Goal: Task Accomplishment & Management: Use online tool/utility

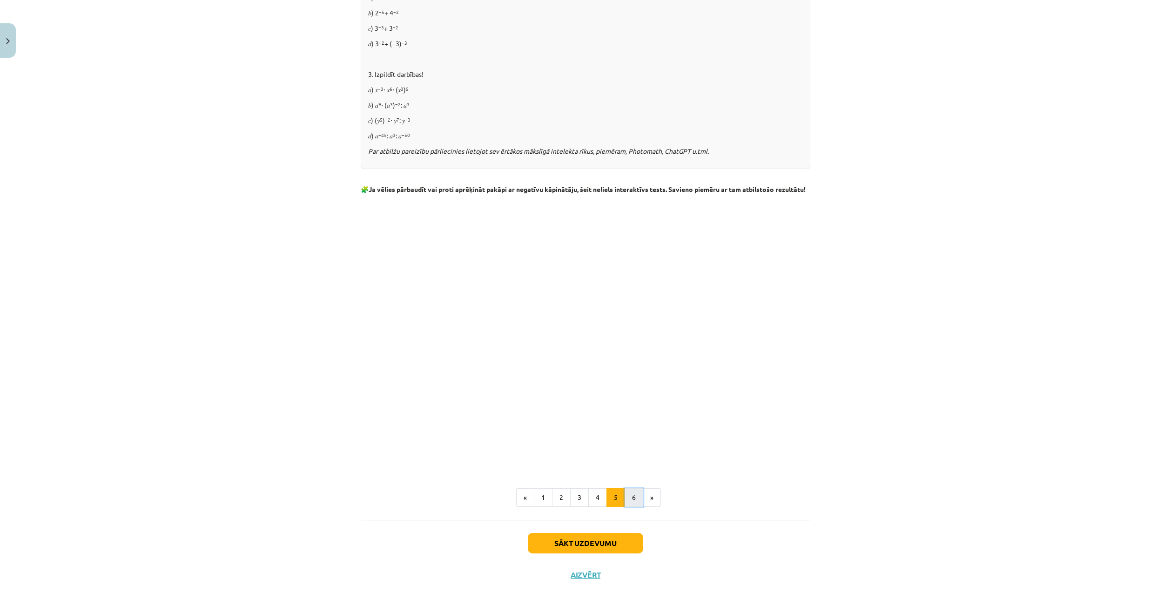
click at [628, 504] on button "6" at bounding box center [634, 497] width 19 height 19
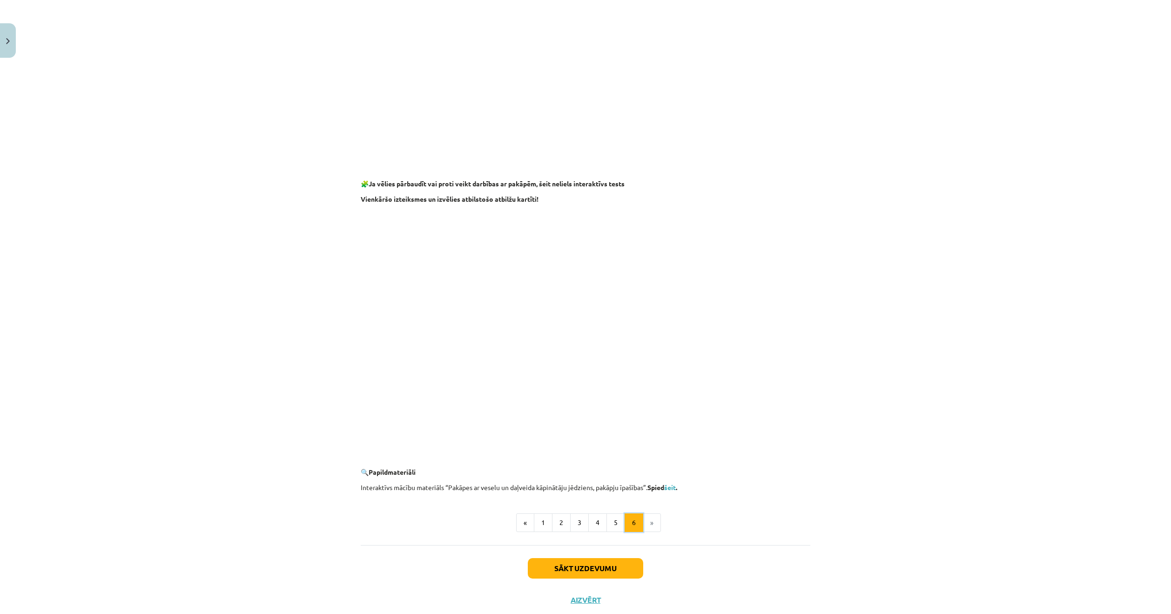
scroll to position [622, 0]
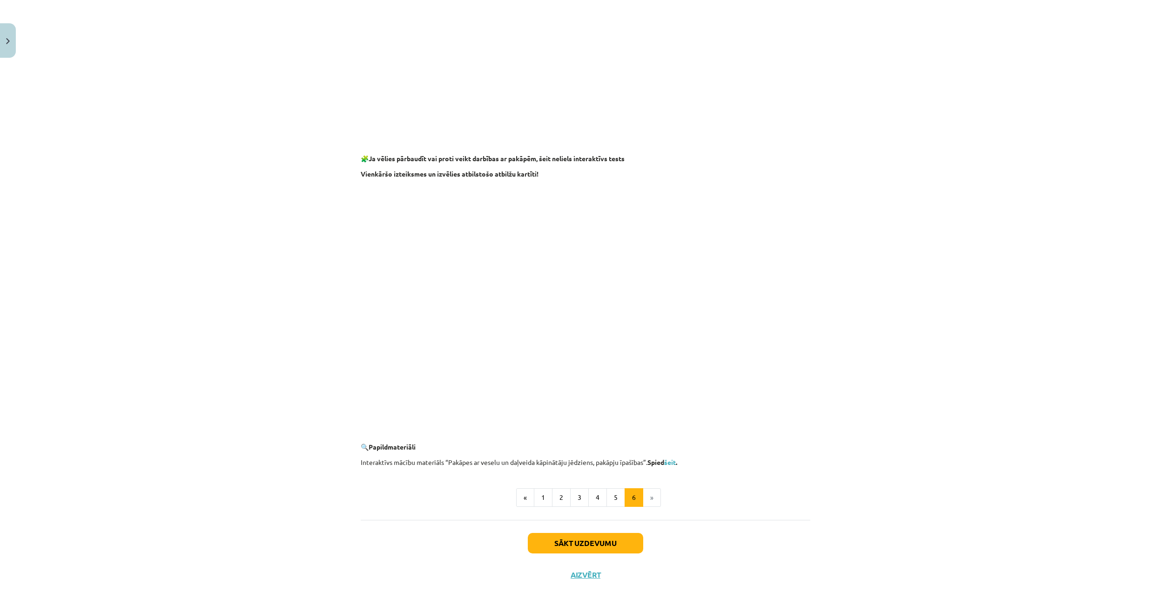
click at [666, 465] on b "Spied šeit ." at bounding box center [663, 462] width 30 height 8
click at [670, 461] on link "šeit" at bounding box center [670, 462] width 12 height 8
click at [543, 494] on button "1" at bounding box center [543, 497] width 19 height 19
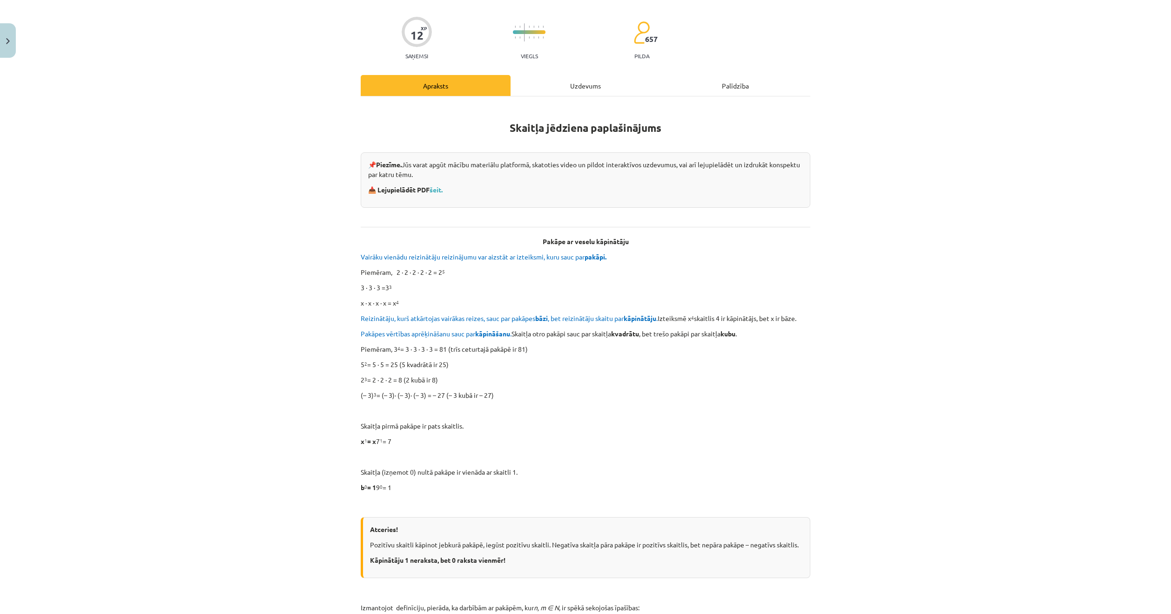
scroll to position [57, 0]
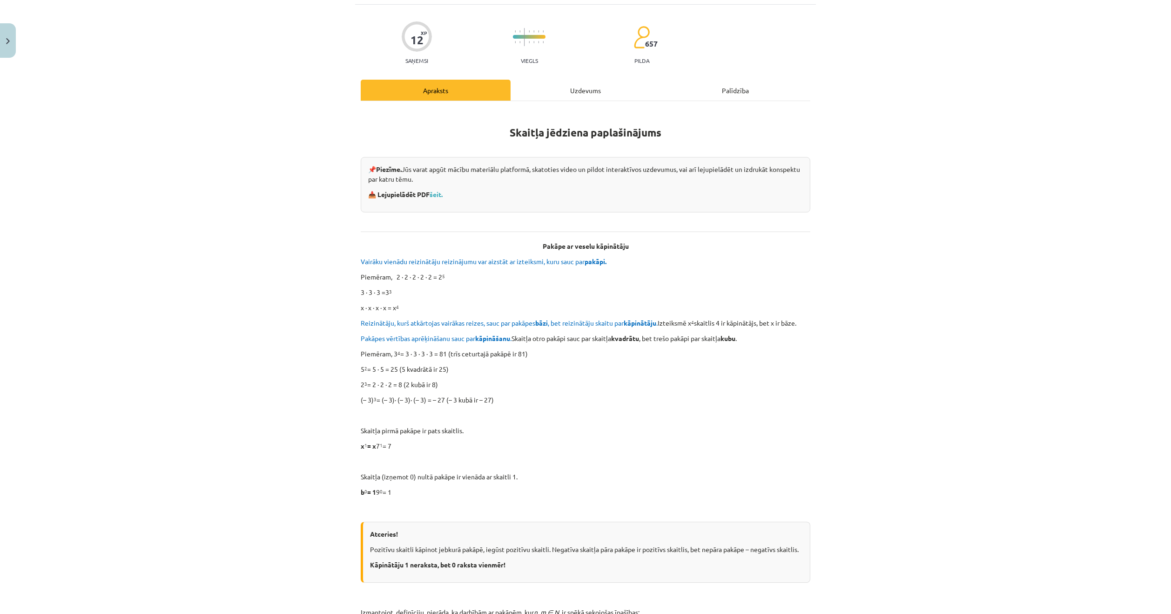
click at [577, 91] on div "Uzdevums" at bounding box center [586, 90] width 150 height 21
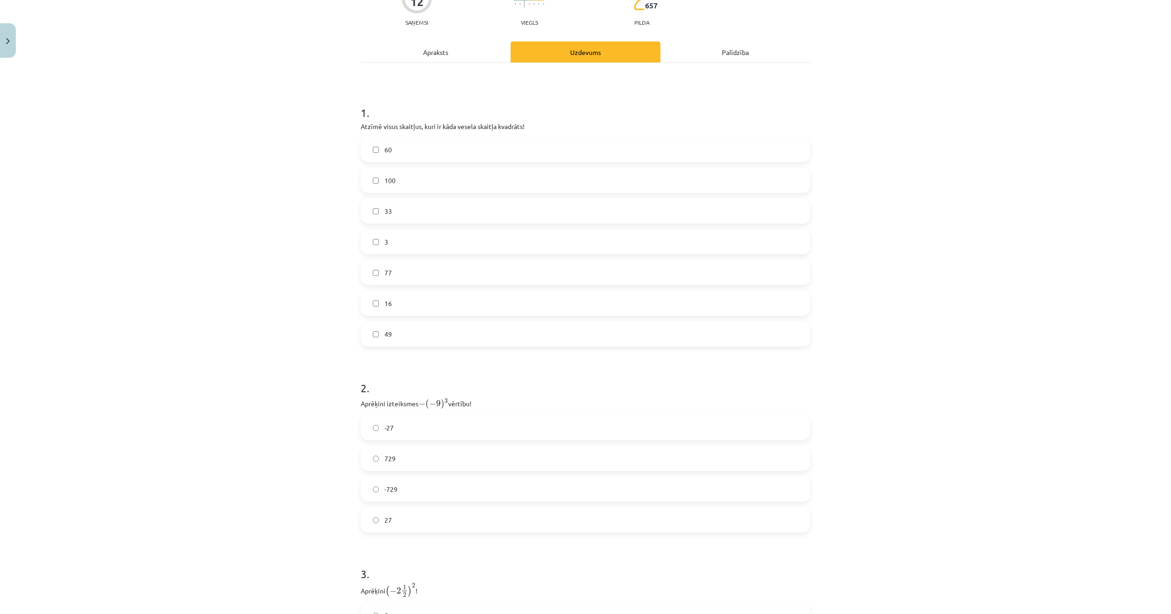
scroll to position [46, 0]
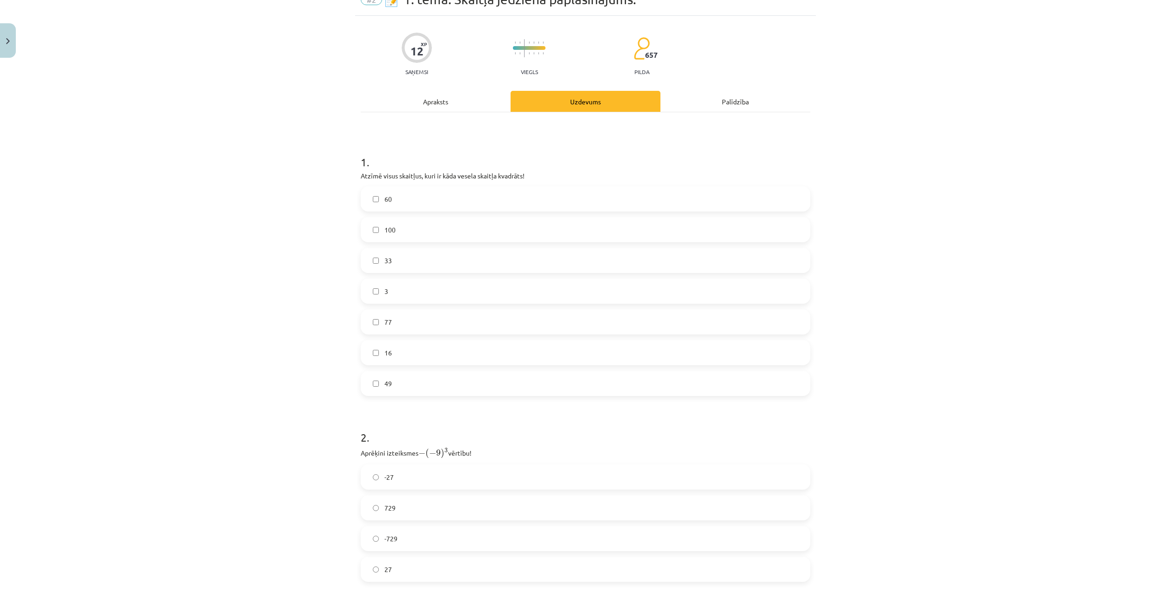
click at [412, 356] on label "16" at bounding box center [586, 352] width 448 height 23
click at [386, 325] on span "77" at bounding box center [388, 322] width 7 height 10
click at [386, 321] on span "77" at bounding box center [388, 322] width 7 height 10
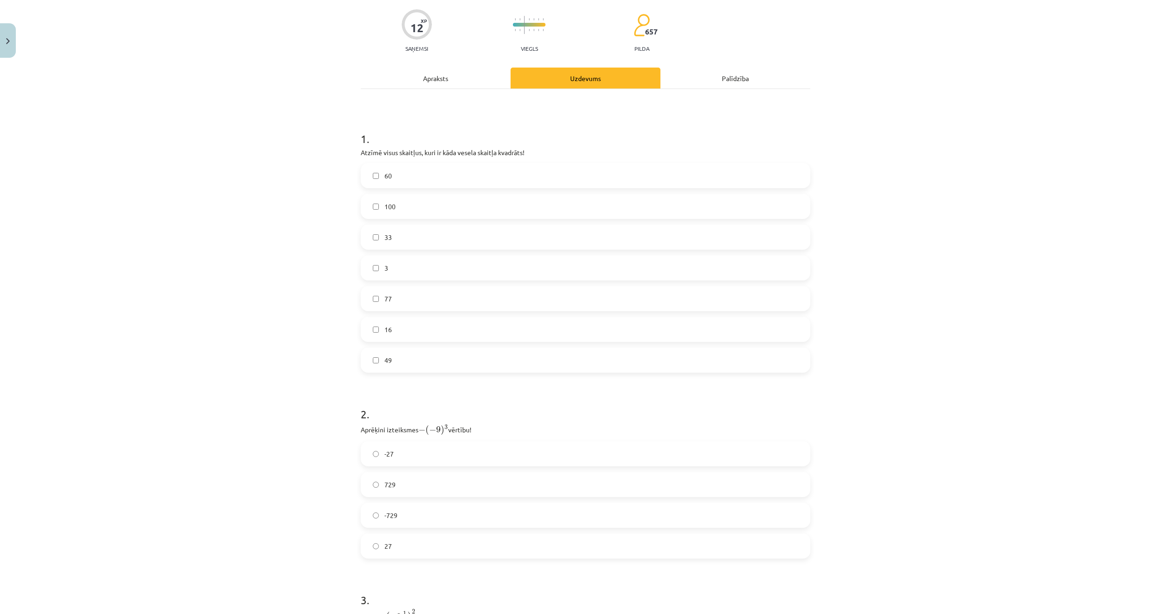
scroll to position [186, 0]
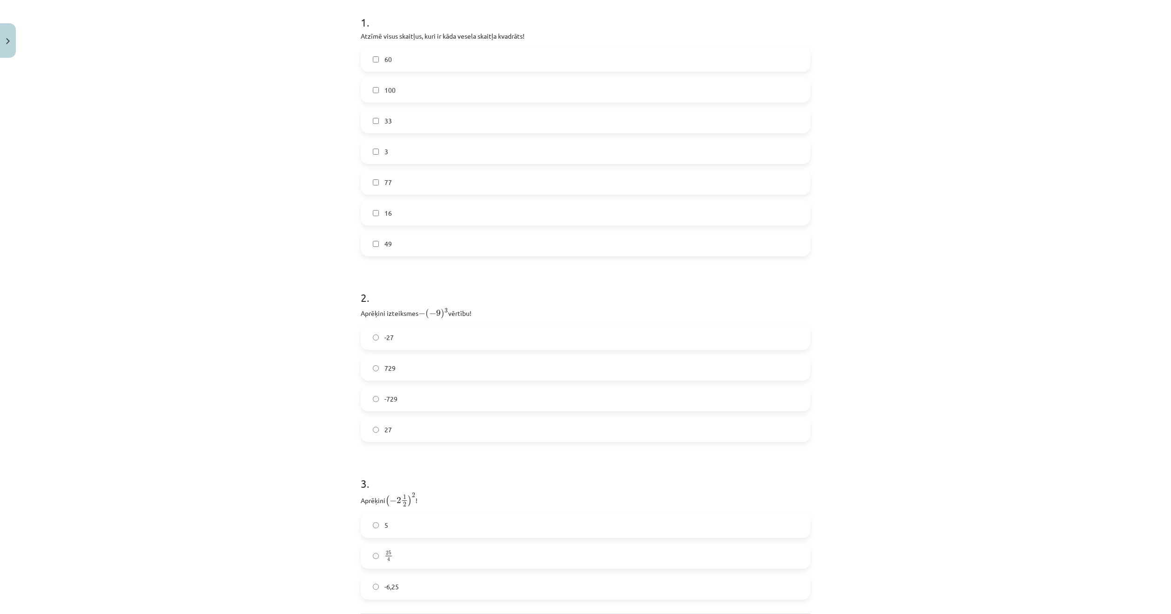
click at [392, 366] on span "729" at bounding box center [390, 368] width 11 height 10
click at [412, 465] on label "25 4 25 4" at bounding box center [586, 462] width 448 height 23
click at [583, 540] on button "Iesniegt" at bounding box center [585, 543] width 85 height 20
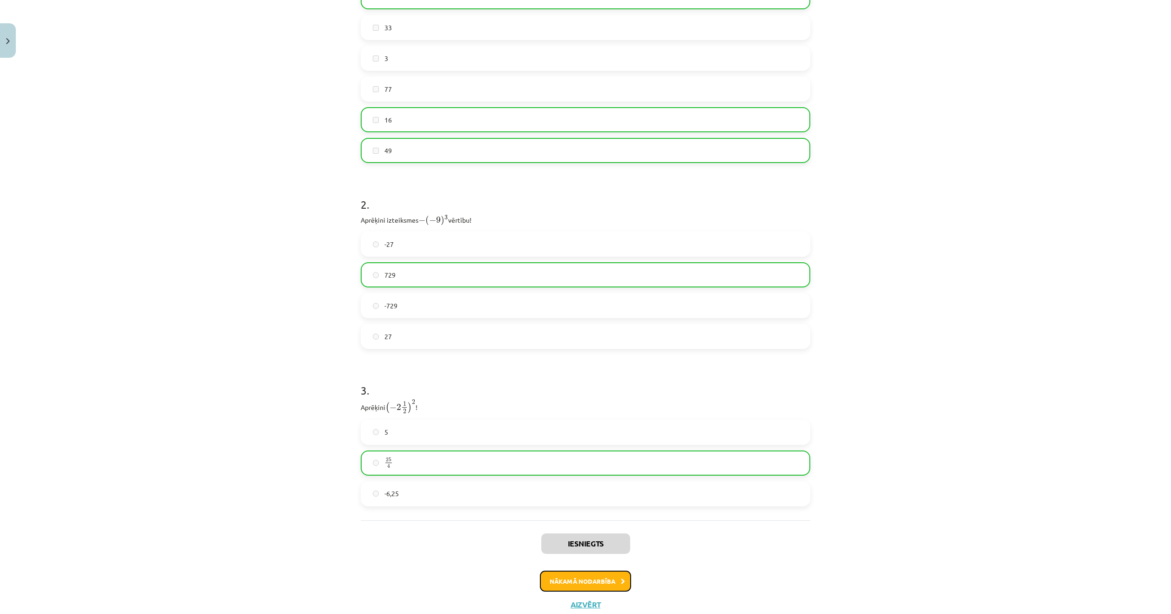
click at [589, 581] on button "Nākamā nodarbība" at bounding box center [585, 580] width 91 height 21
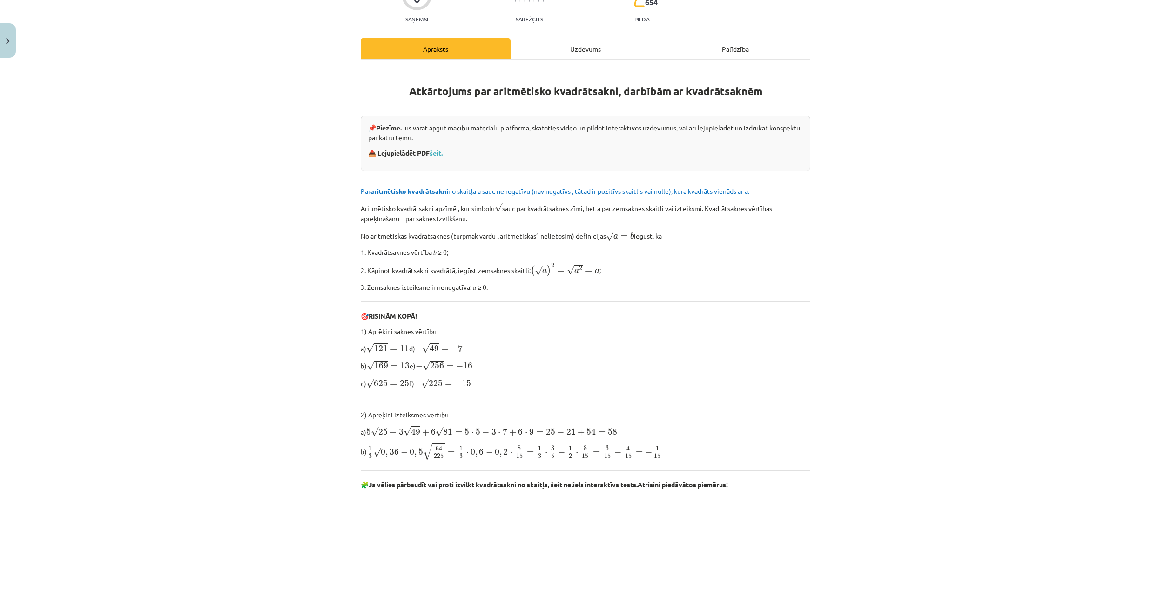
scroll to position [116, 0]
